Goal: Information Seeking & Learning: Compare options

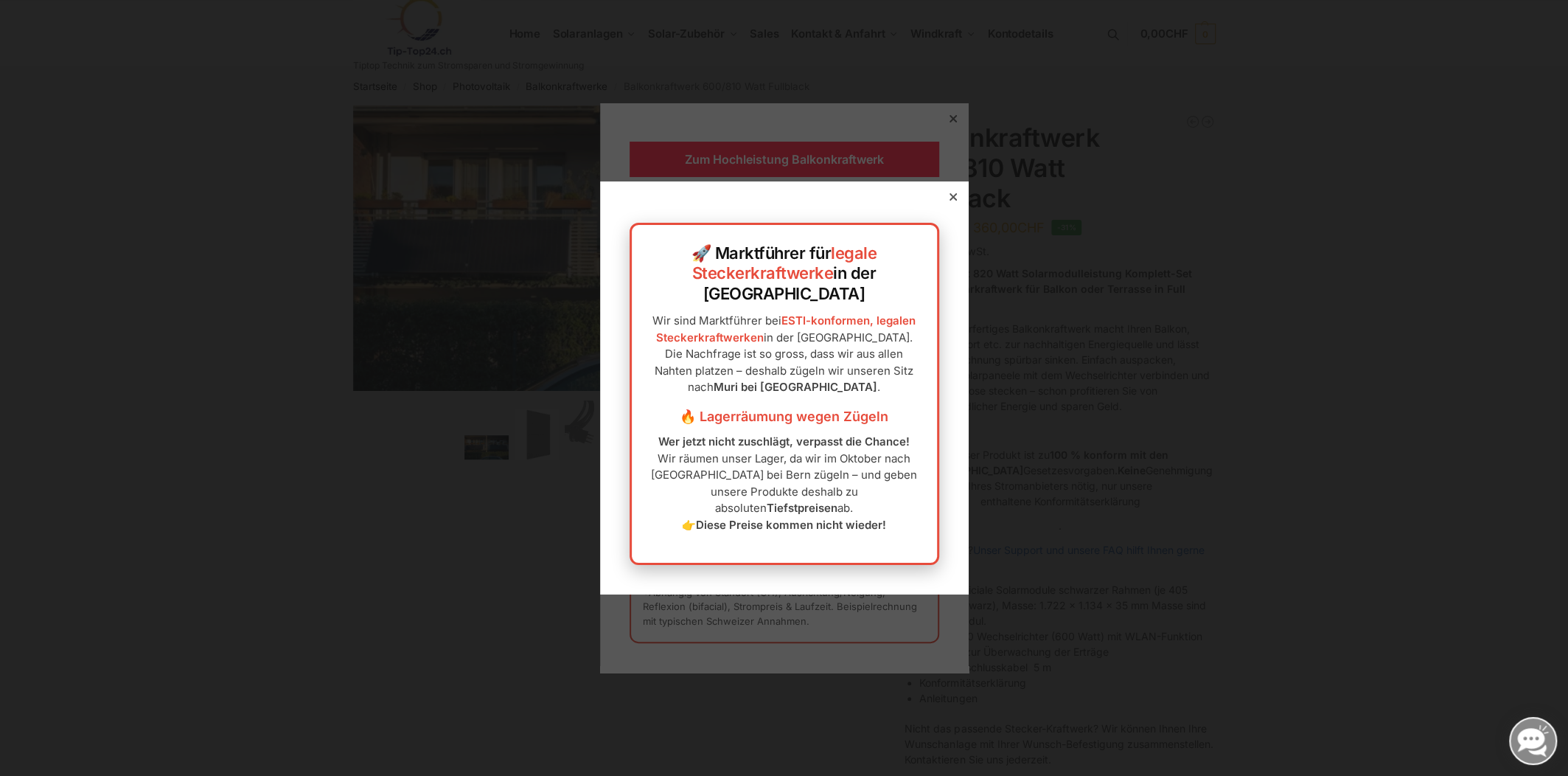
click at [946, 203] on div at bounding box center [953, 197] width 13 height 13
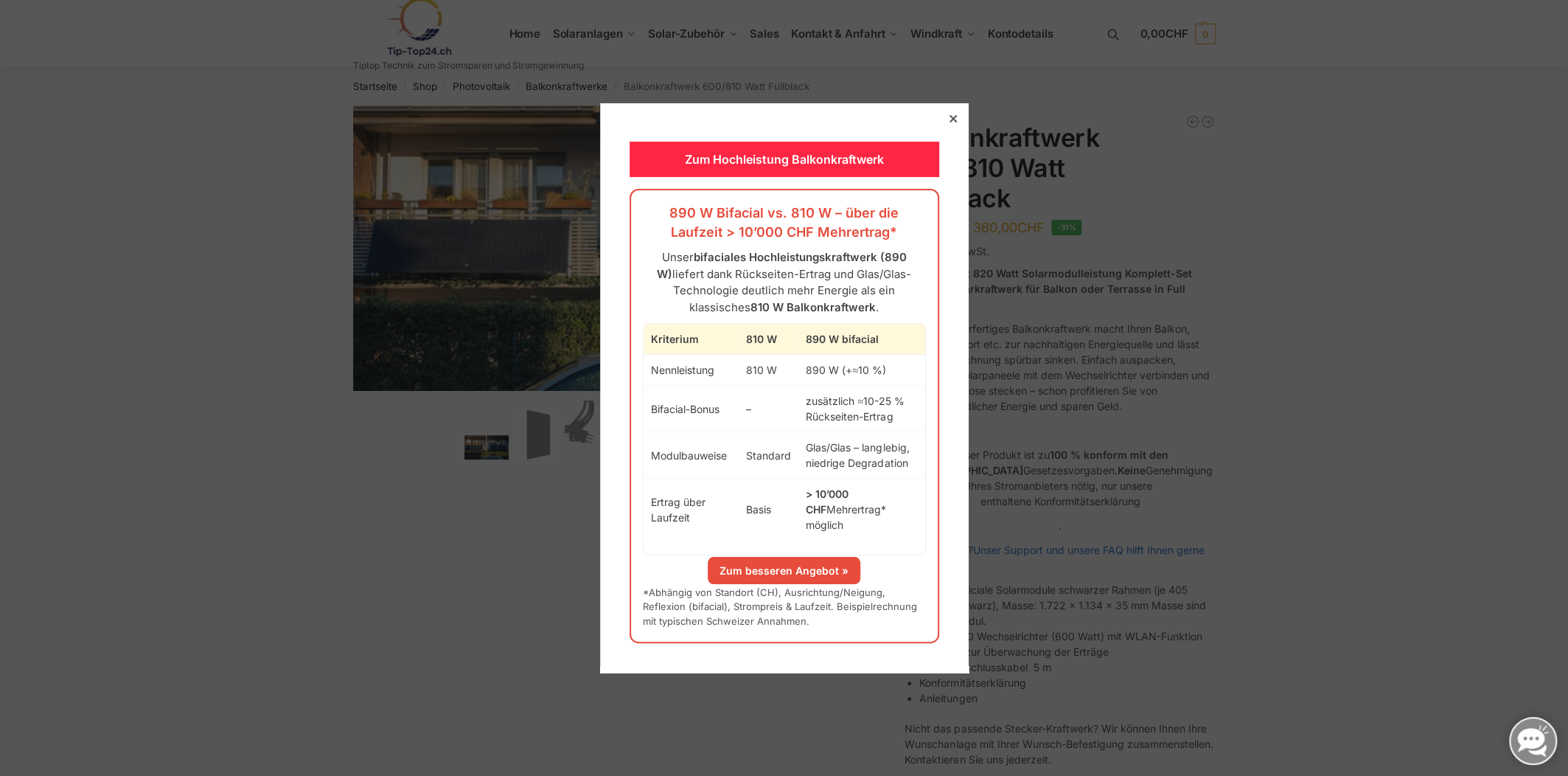
click at [745, 557] on link "Zum besseren Angebot »" at bounding box center [784, 570] width 152 height 27
click at [946, 126] on div at bounding box center [953, 119] width 13 height 13
